Goal: Task Accomplishment & Management: Manage account settings

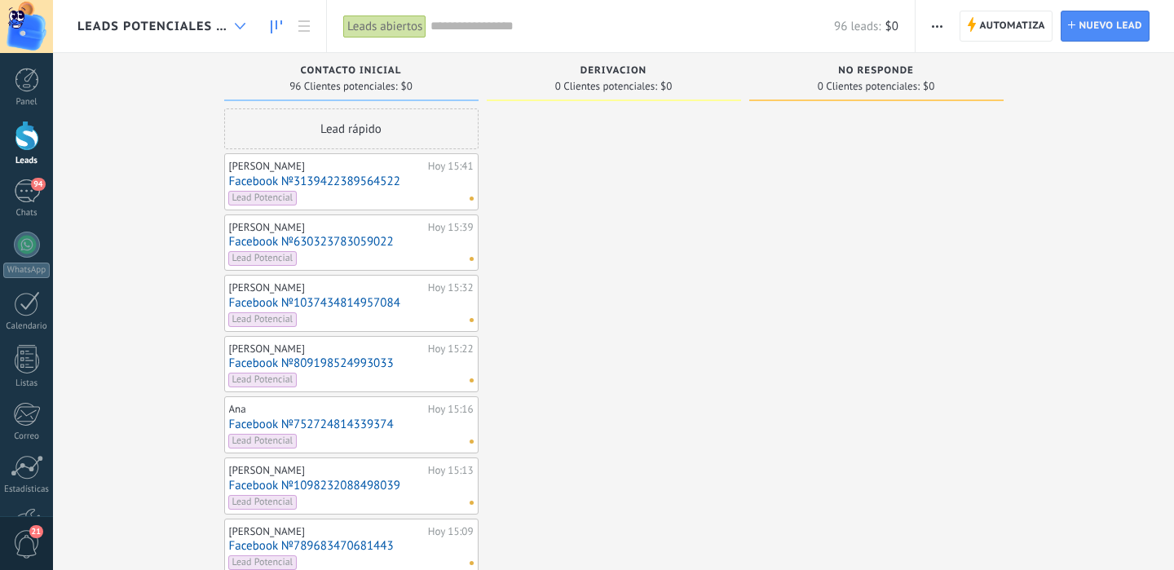
click at [228, 23] on div at bounding box center [240, 27] width 27 height 32
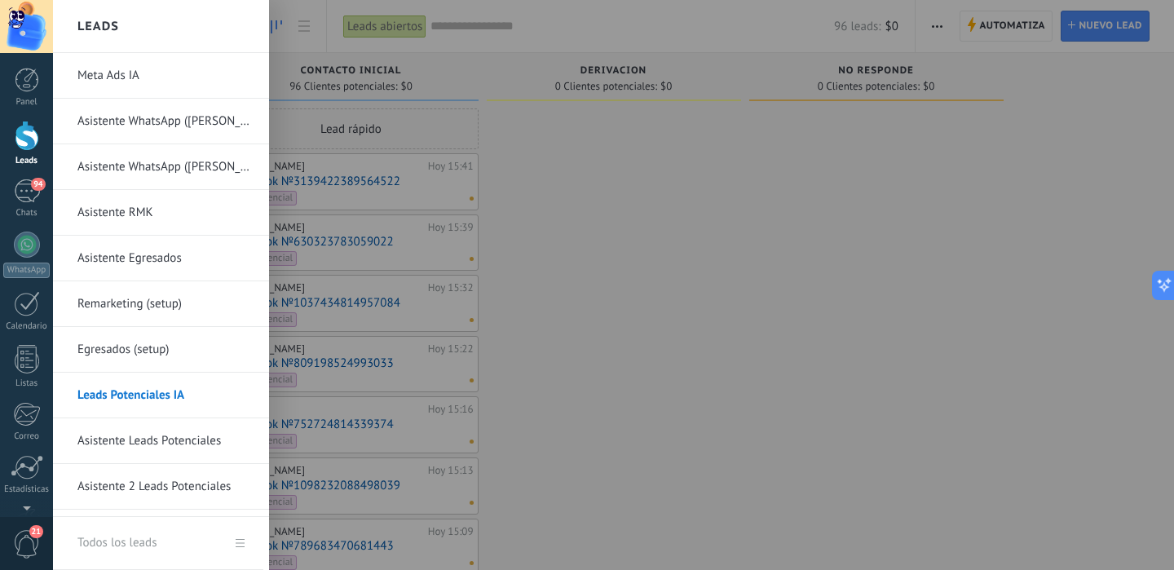
scroll to position [38, 0]
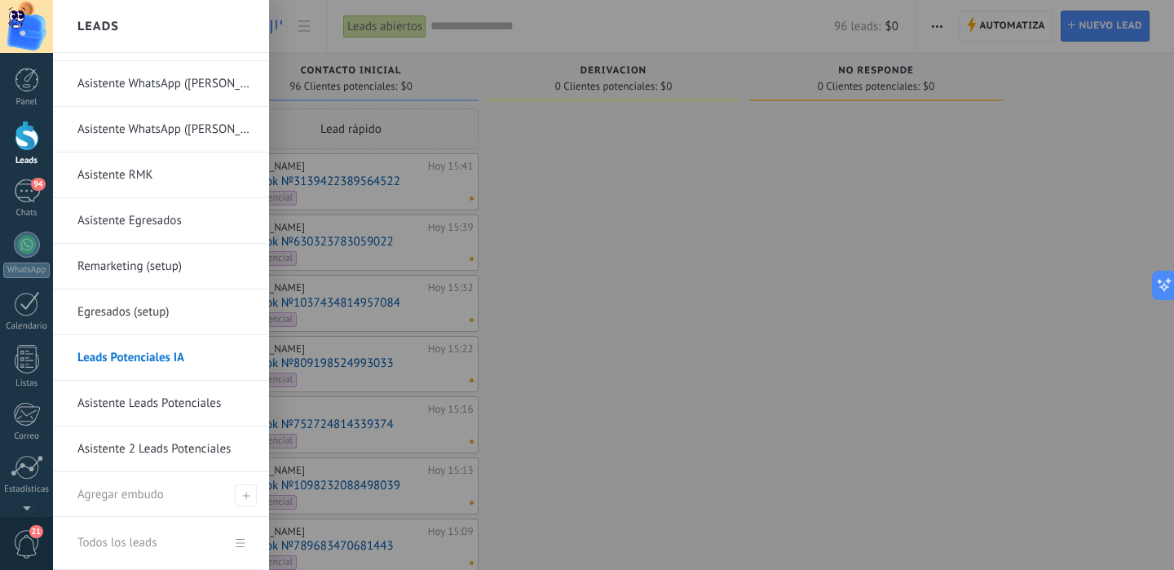
click at [119, 400] on link "Asistente Leads Potenciales" at bounding box center [164, 404] width 175 height 46
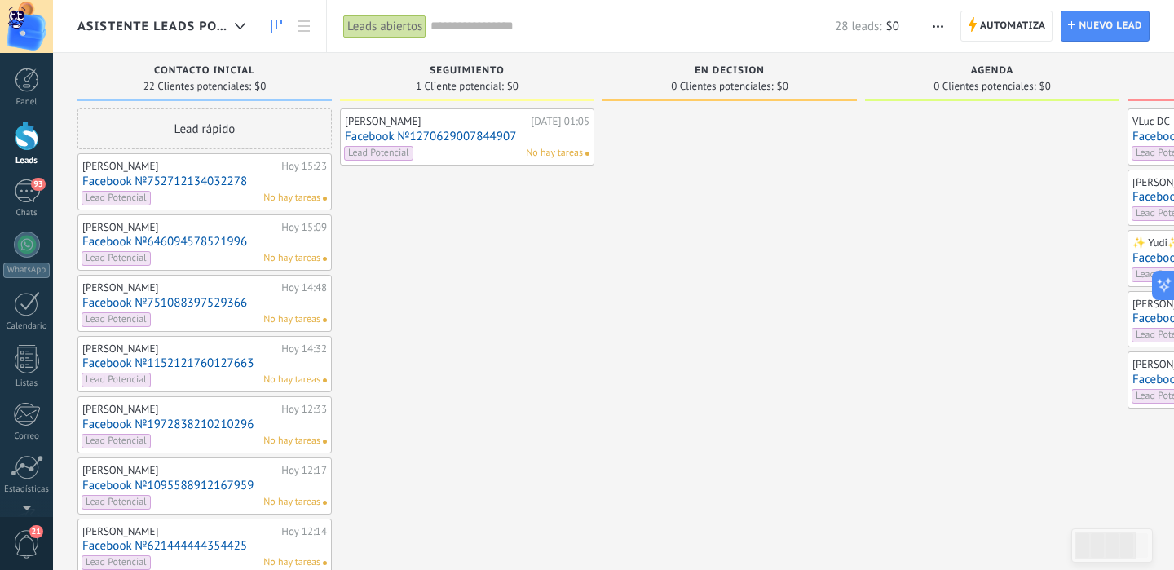
click at [176, 223] on div "[PERSON_NAME]" at bounding box center [179, 227] width 195 height 13
click at [178, 237] on link "Facebook №646094578521996" at bounding box center [204, 242] width 245 height 14
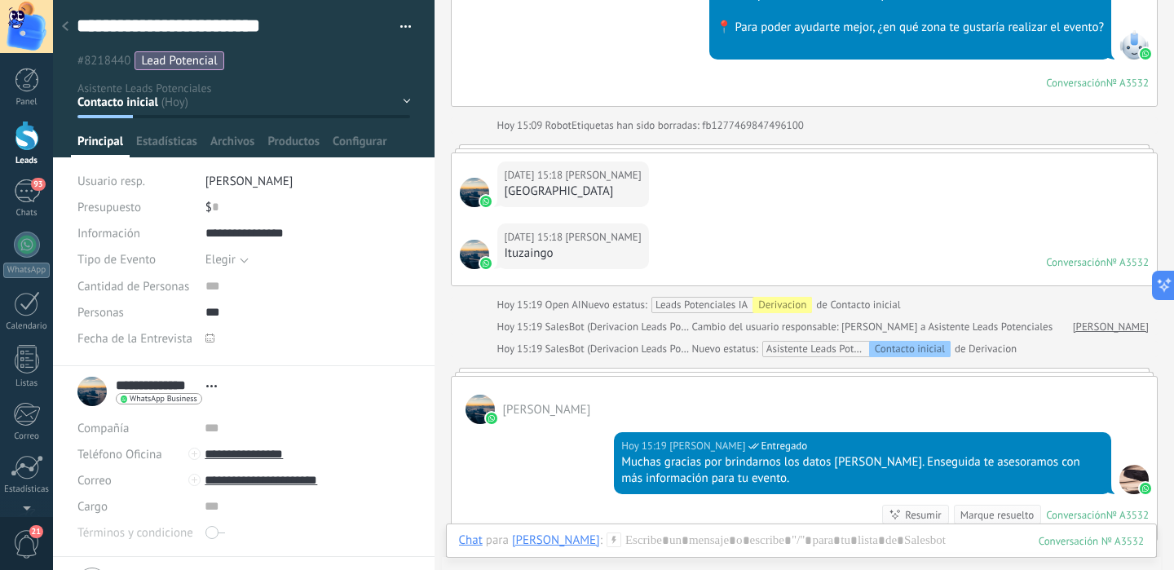
scroll to position [612, 0]
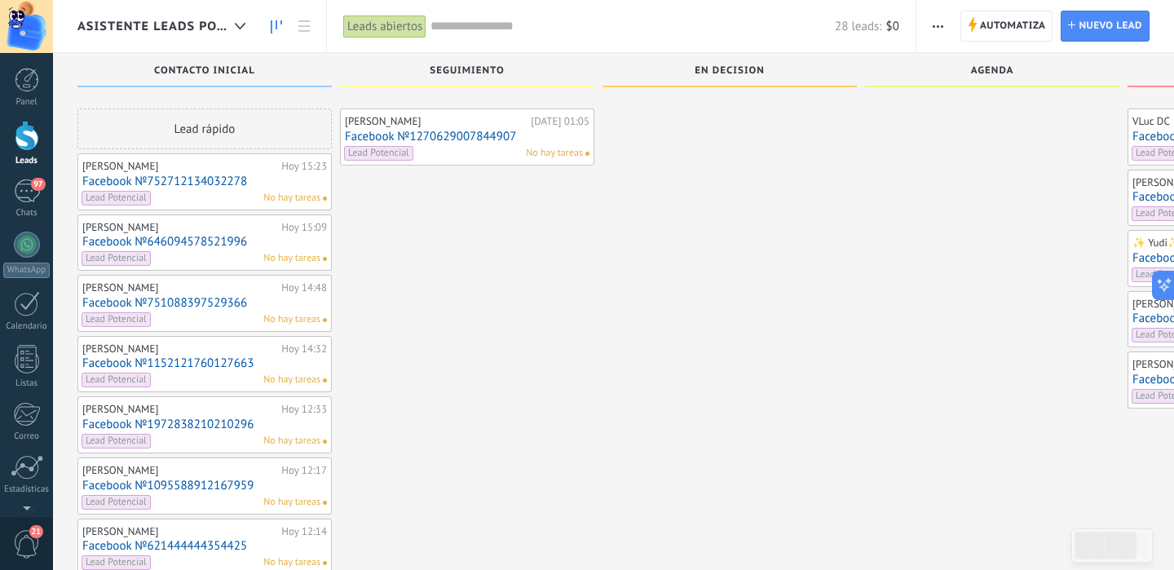
scroll to position [412, 0]
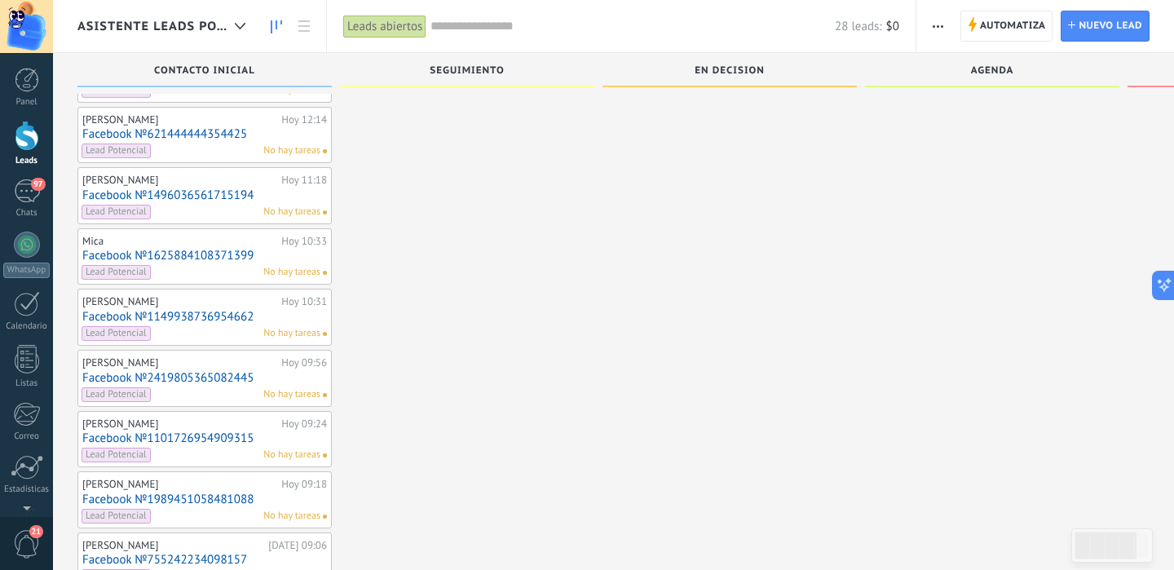
click at [183, 317] on link "Facebook №1149938736954662" at bounding box center [204, 317] width 245 height 14
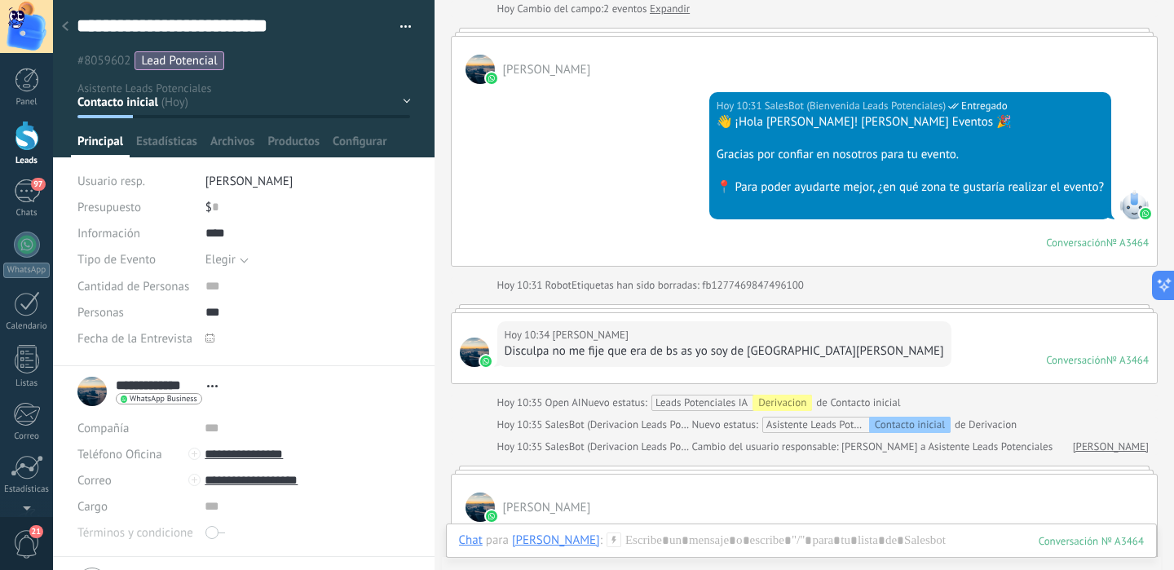
scroll to position [187, 0]
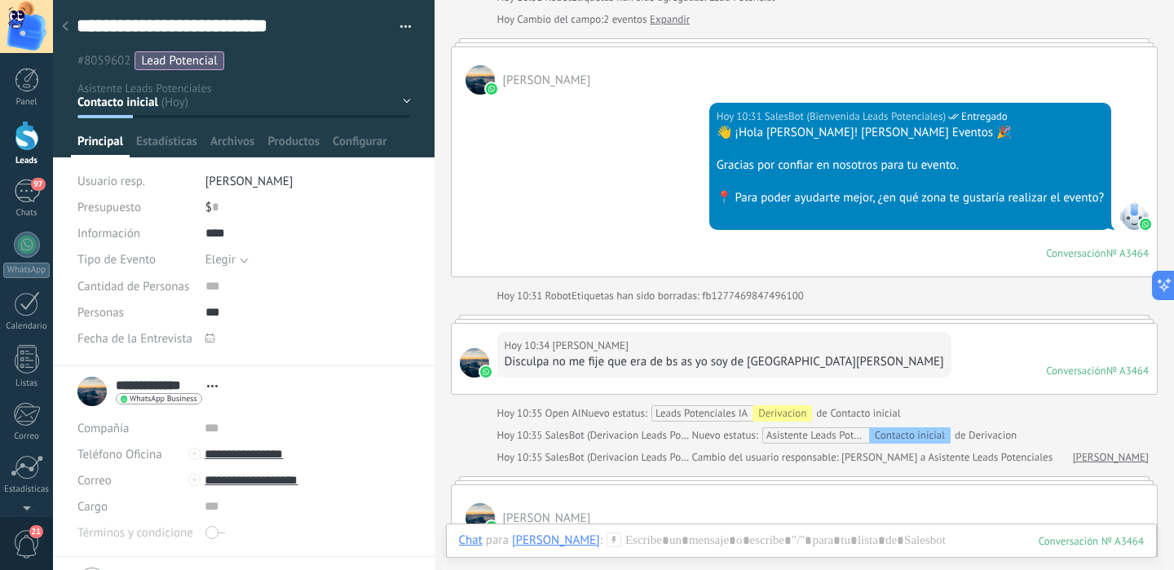
scroll to position [412, 0]
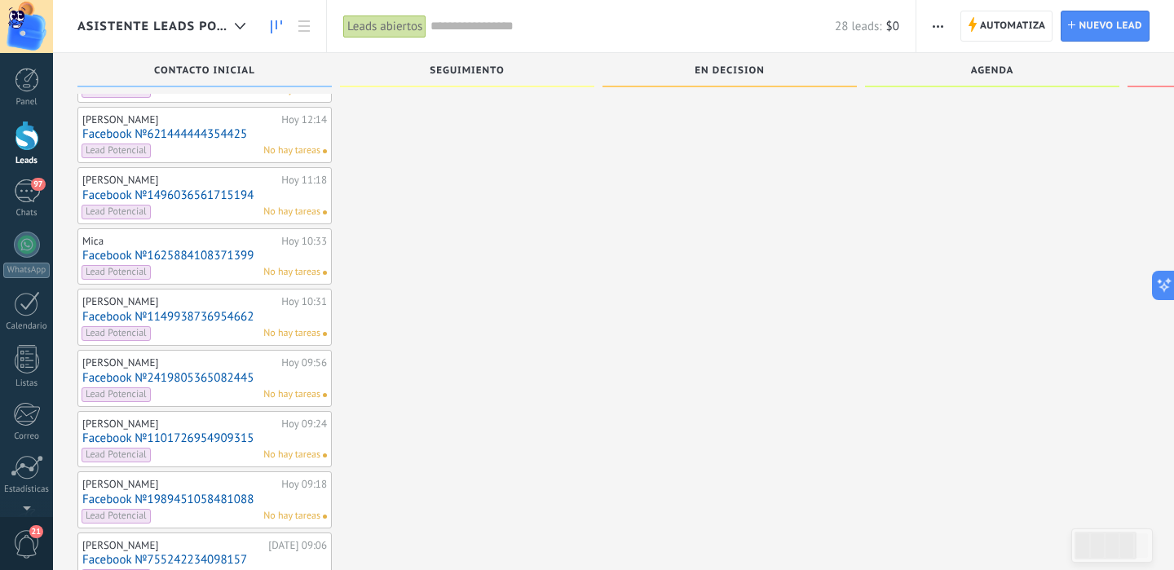
click at [136, 197] on link "Facebook №1496036561715194" at bounding box center [204, 195] width 245 height 14
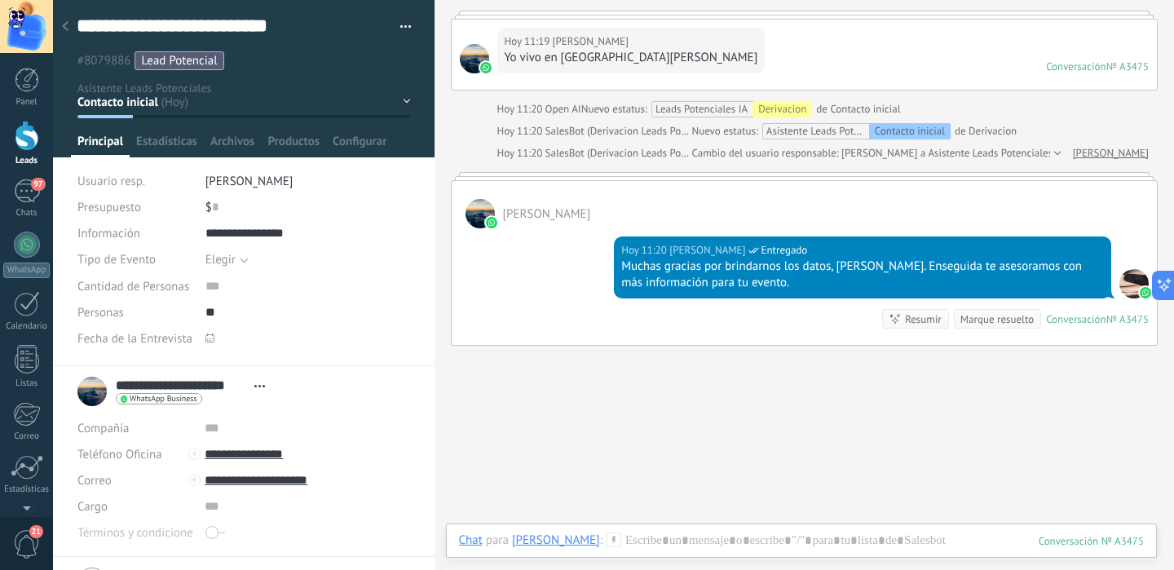
scroll to position [550, 0]
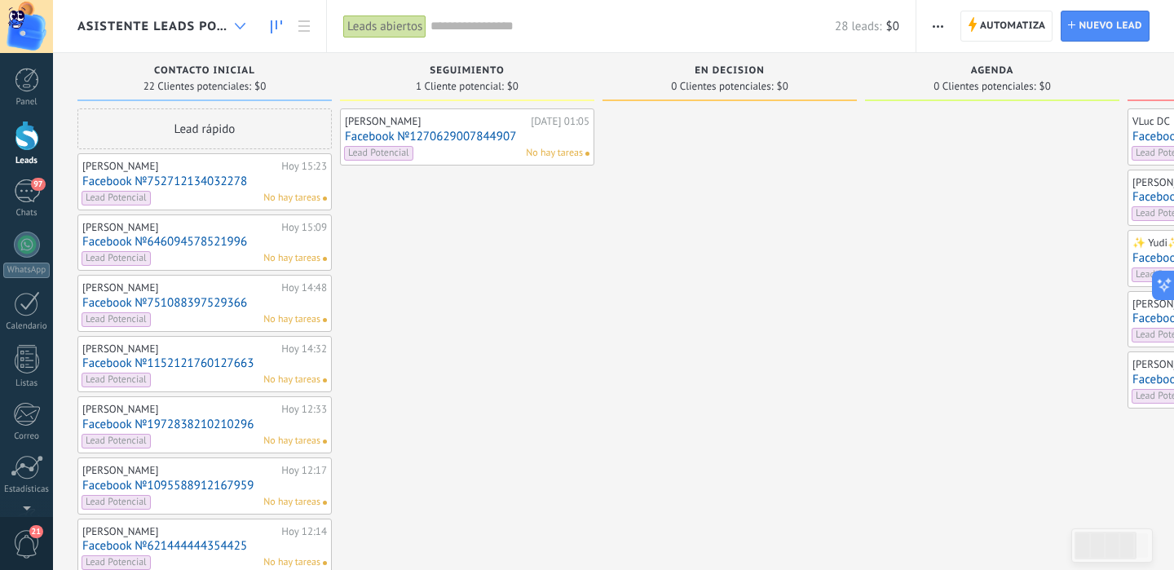
click at [228, 21] on div at bounding box center [240, 27] width 27 height 32
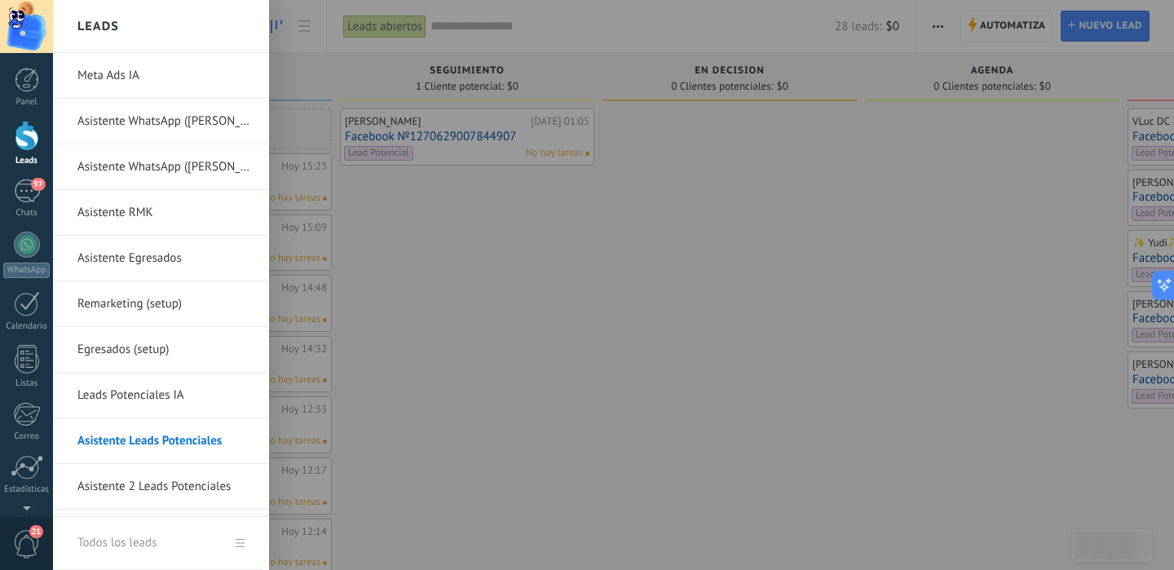
click at [152, 476] on link "Asistente 2 Leads Potenciales" at bounding box center [164, 487] width 175 height 46
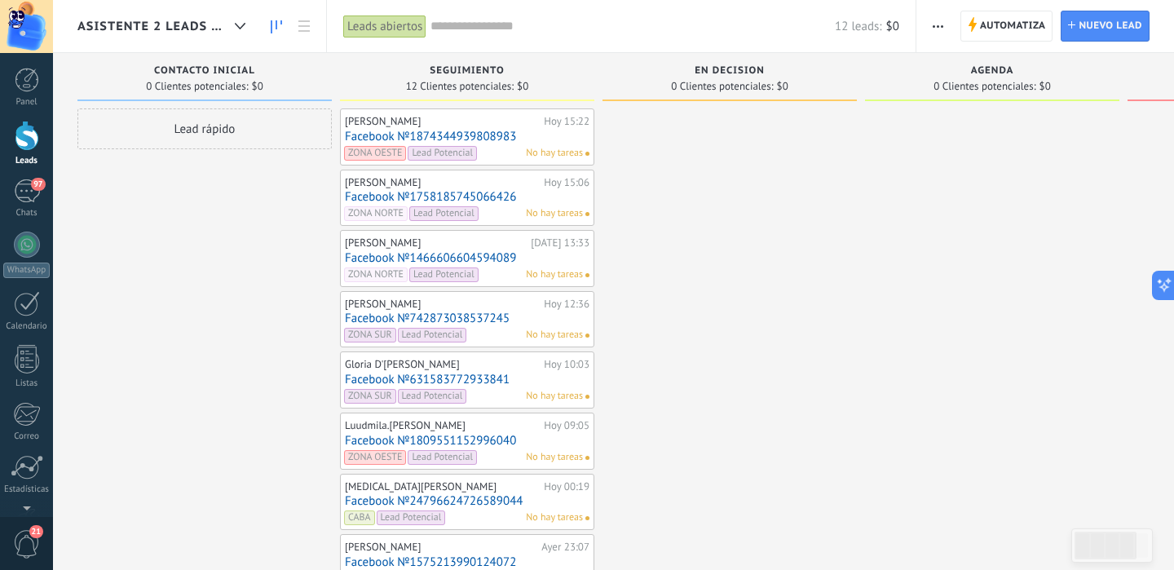
click at [482, 251] on link "Facebook №1466606604594089" at bounding box center [467, 258] width 245 height 14
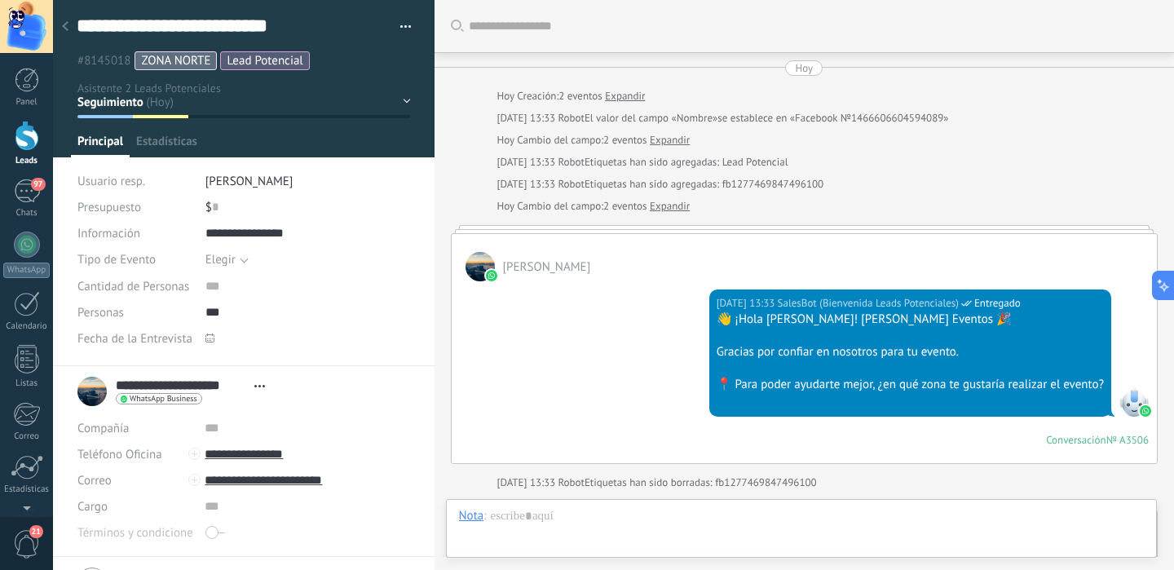
type textarea "**********"
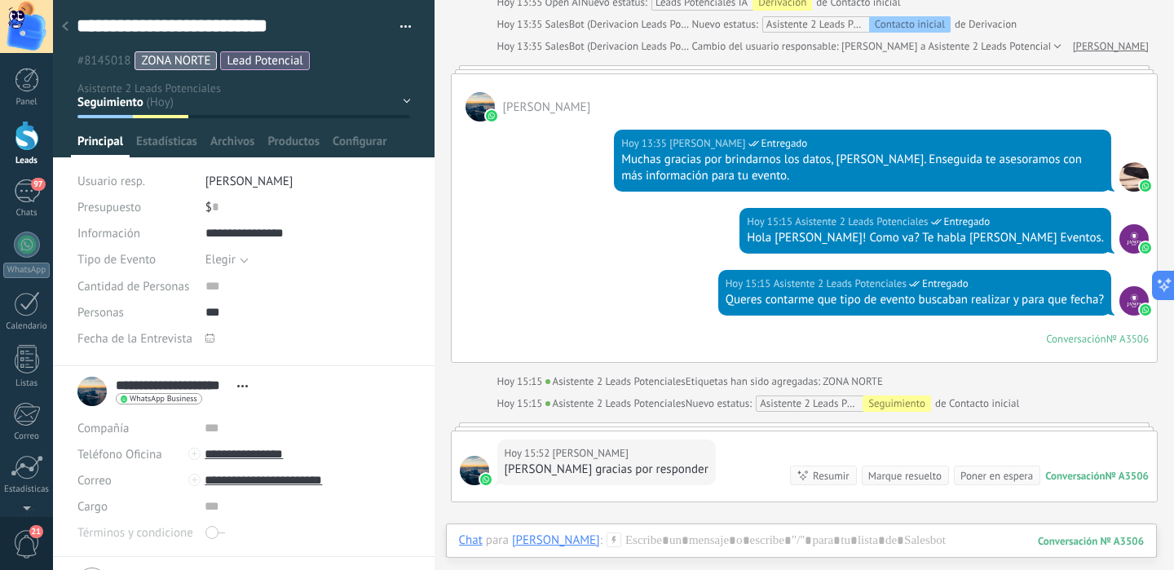
scroll to position [595, 0]
